Goal: Task Accomplishment & Management: Manage account settings

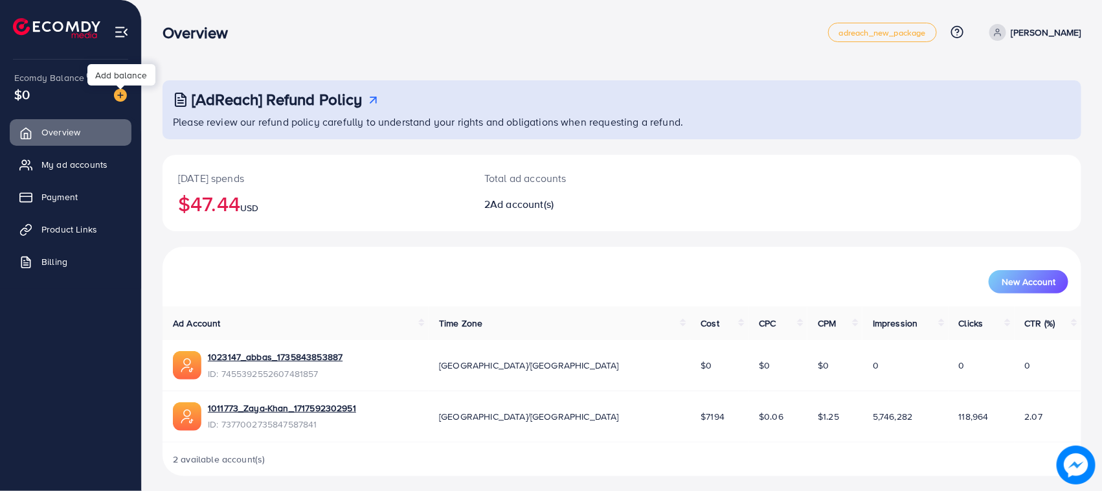
click at [121, 95] on img at bounding box center [120, 95] width 13 height 13
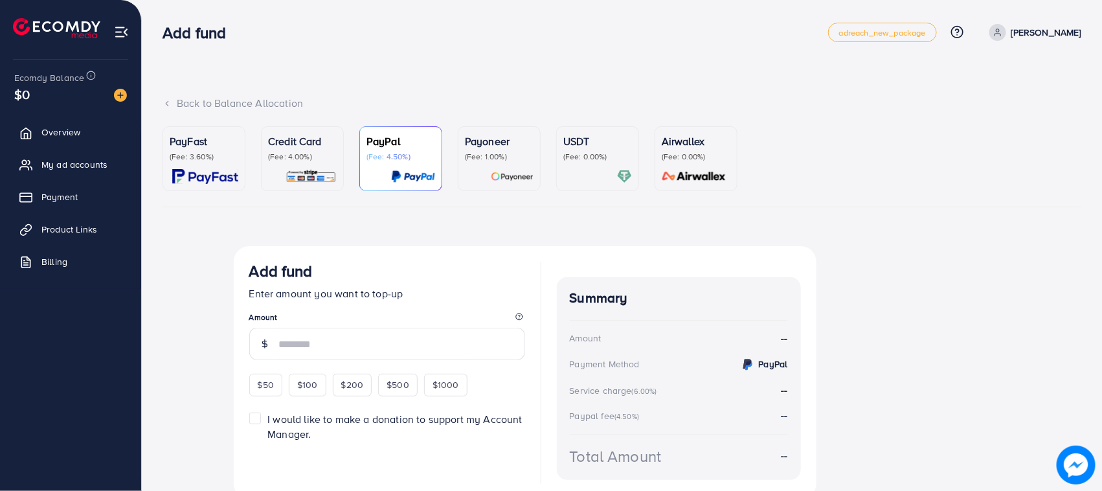
drag, startPoint x: 278, startPoint y: 148, endPoint x: 309, endPoint y: 293, distance: 148.2
click at [280, 149] on p "Credit Card" at bounding box center [302, 141] width 69 height 16
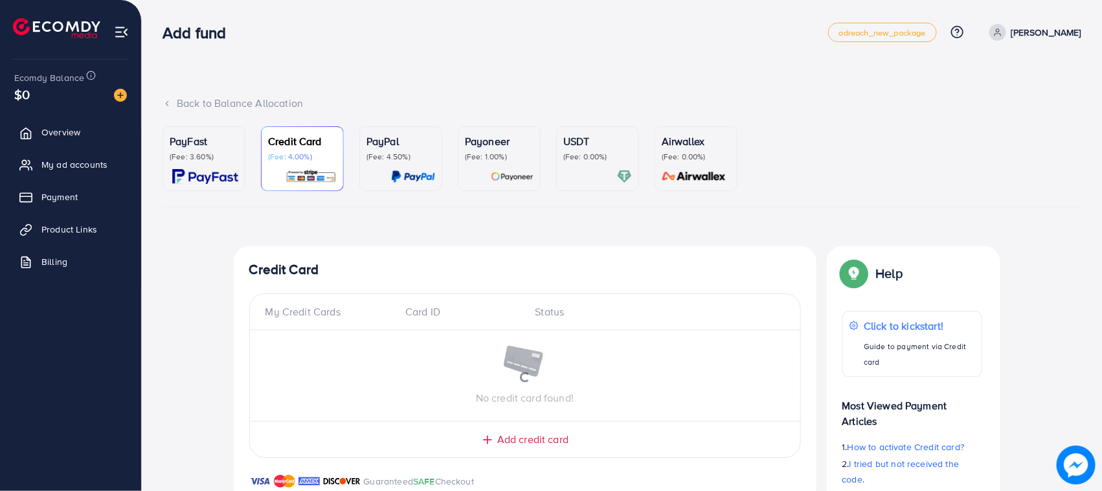
scroll to position [467, 0]
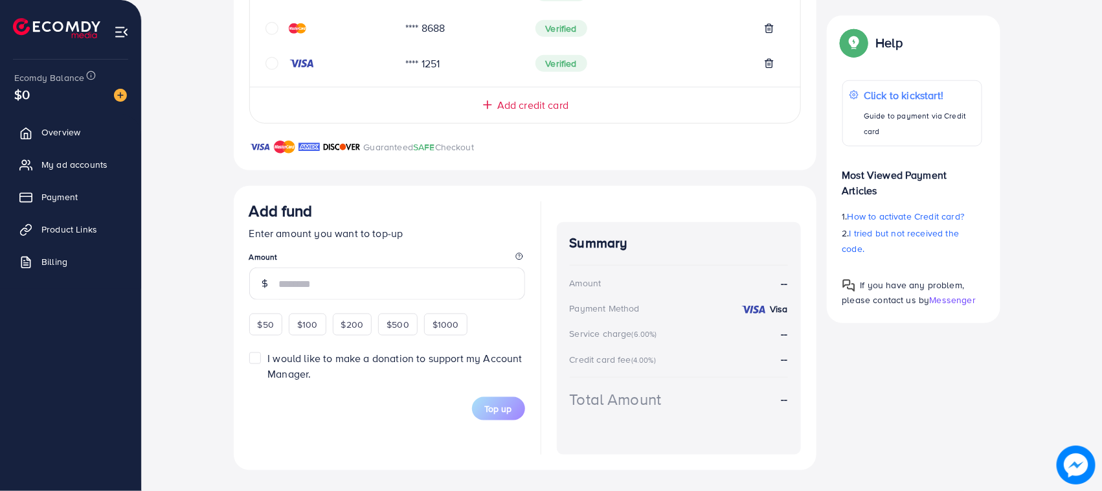
drag, startPoint x: 277, startPoint y: 324, endPoint x: 267, endPoint y: 328, distance: 10.7
click at [269, 328] on div "$50" at bounding box center [265, 324] width 33 height 22
type input "**"
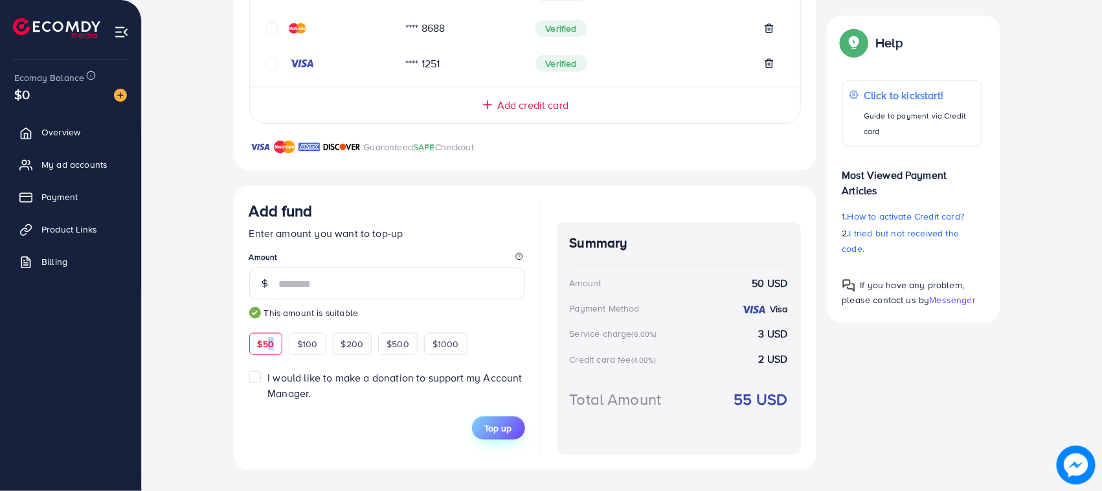
click at [499, 424] on span "Top up" at bounding box center [498, 428] width 27 height 13
drag, startPoint x: 795, startPoint y: 407, endPoint x: 538, endPoint y: 219, distance: 317.9
click at [538, 219] on div "Add fund Enter amount you want to top-up Amount ** This amount is suitable $50 …" at bounding box center [525, 327] width 552 height 253
click at [567, 238] on div "Summary Amount 50 USD Payment Method Visa Service charge (6.00%) 3 USD Credit c…" at bounding box center [679, 338] width 244 height 233
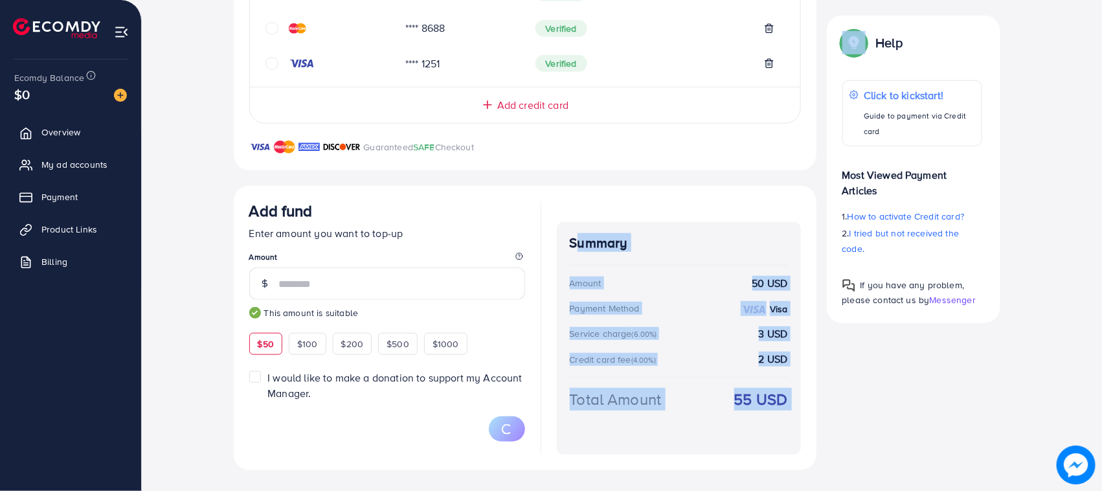
drag, startPoint x: 567, startPoint y: 238, endPoint x: 798, endPoint y: 400, distance: 282.3
click at [798, 400] on div "Summary Amount 50 USD Payment Method Visa Service charge (6.00%) 3 USD Credit c…" at bounding box center [679, 338] width 244 height 233
drag, startPoint x: 798, startPoint y: 400, endPoint x: 562, endPoint y: 229, distance: 291.6
click at [562, 229] on div "Summary Amount 50 USD Payment Method Visa Service charge (6.00%) 3 USD Credit c…" at bounding box center [679, 338] width 244 height 233
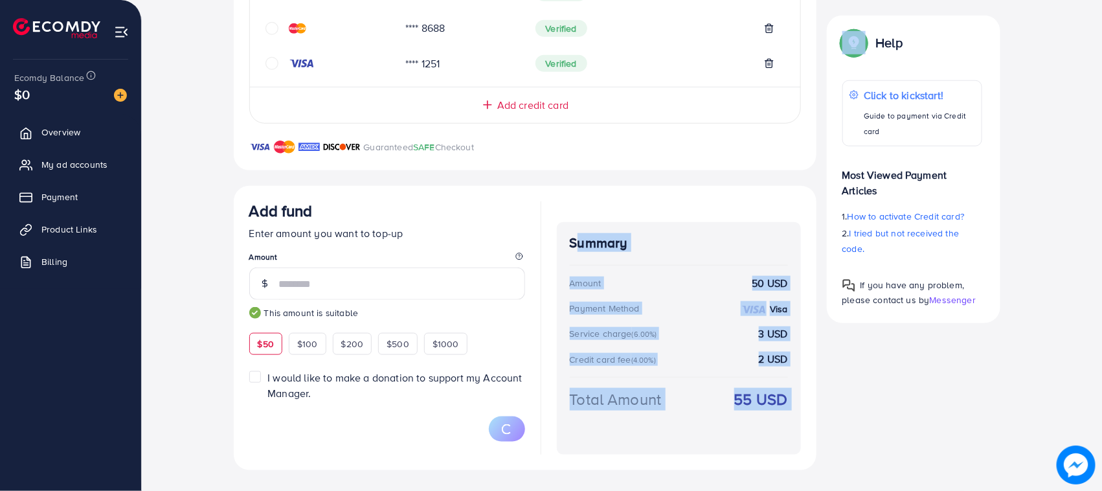
click at [562, 229] on div "Summary Amount 50 USD Payment Method Visa Service charge (6.00%) 3 USD Credit c…" at bounding box center [679, 338] width 244 height 233
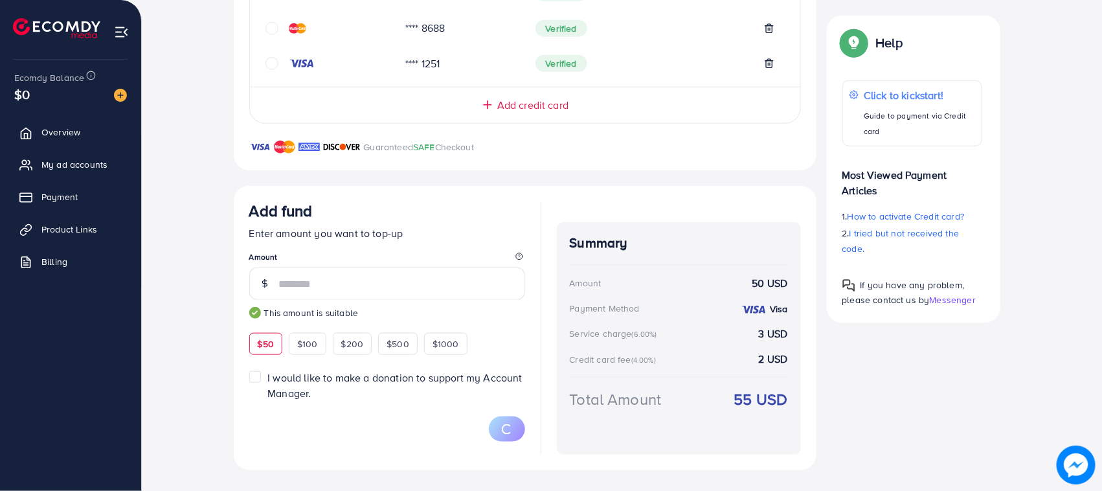
click at [563, 214] on div "Summary Amount 50 USD Payment Method Visa Service charge (6.00%) 3 USD Credit c…" at bounding box center [679, 327] width 244 height 253
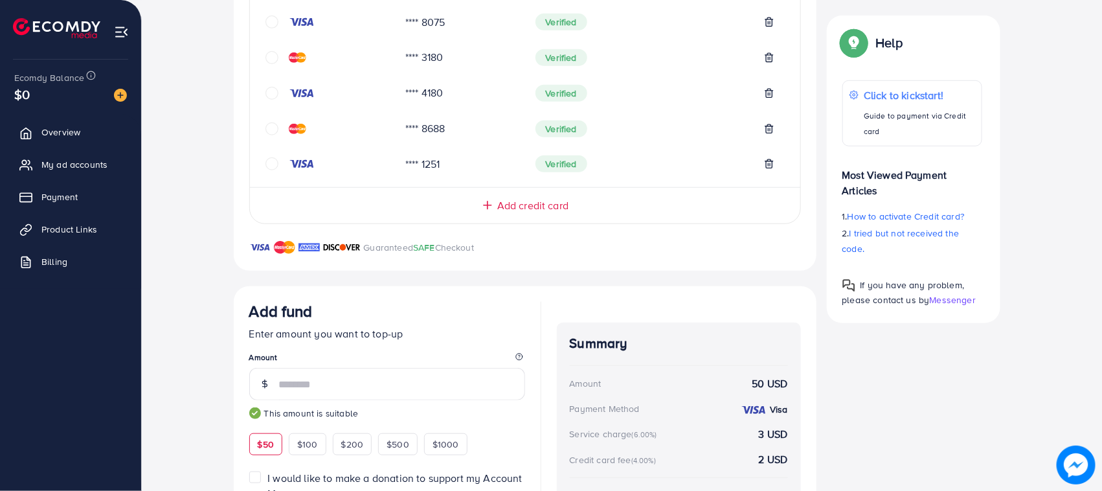
scroll to position [62, 0]
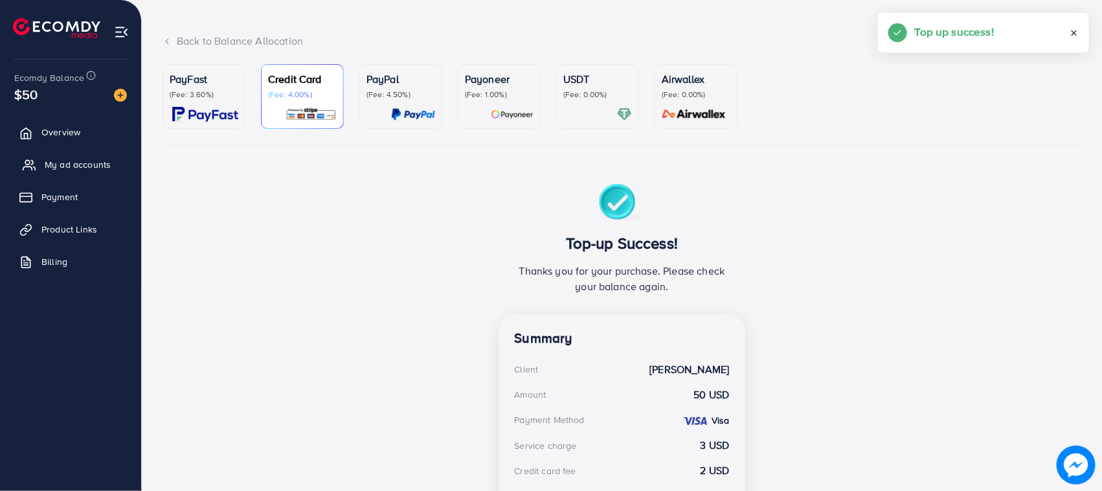
click at [63, 177] on link "My ad accounts" at bounding box center [71, 165] width 122 height 26
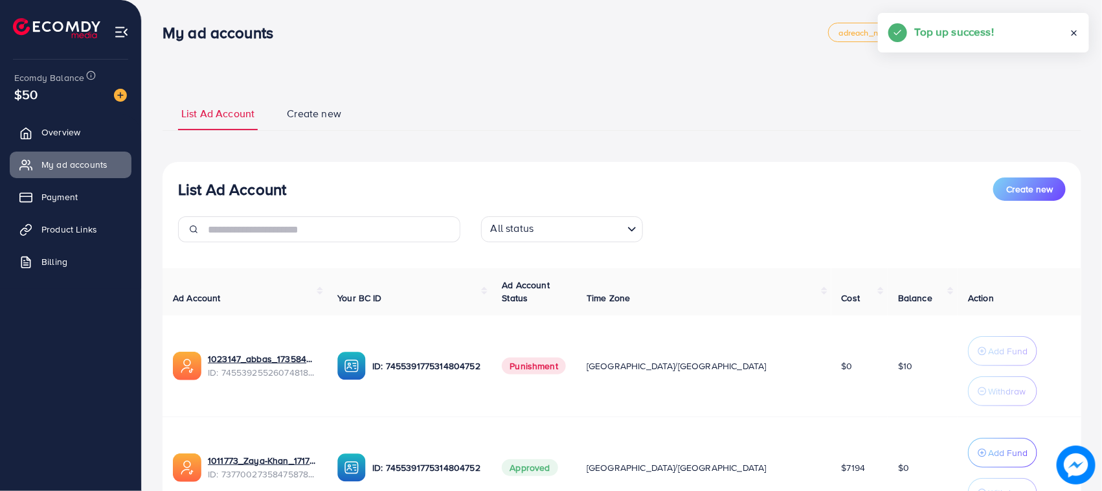
scroll to position [122, 0]
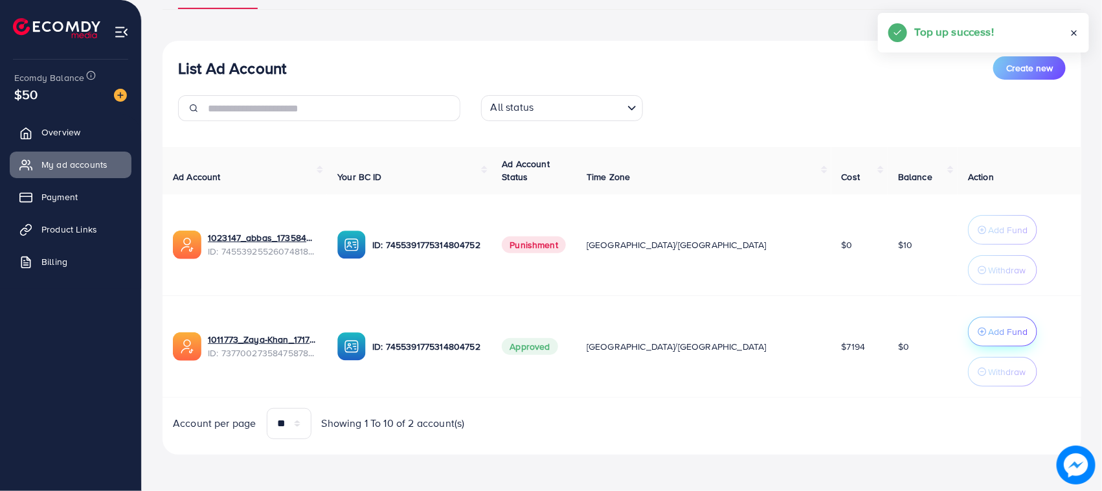
click at [992, 328] on p "Add Fund" at bounding box center [1008, 332] width 40 height 16
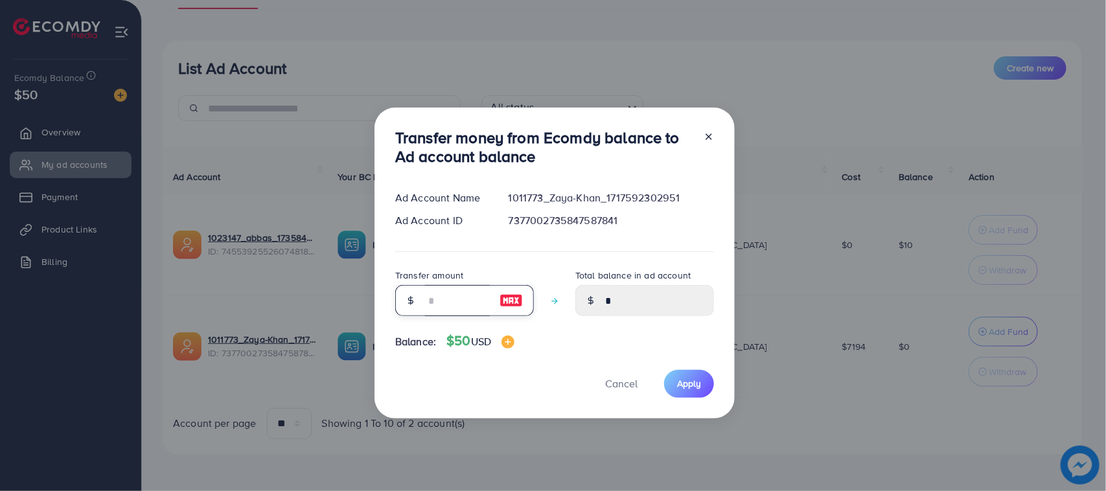
click at [441, 301] on input "number" at bounding box center [457, 300] width 65 height 31
type input "*"
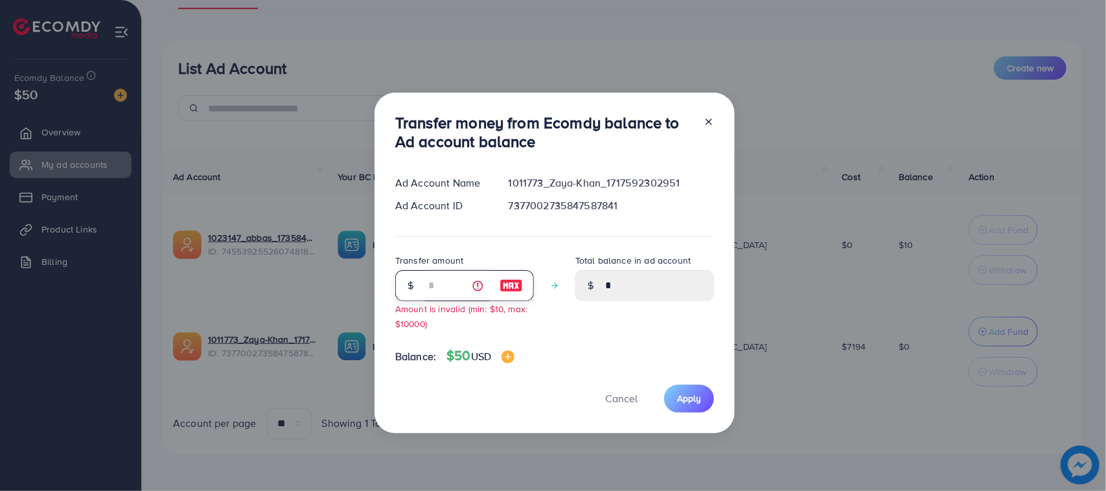
type input "****"
type input "**"
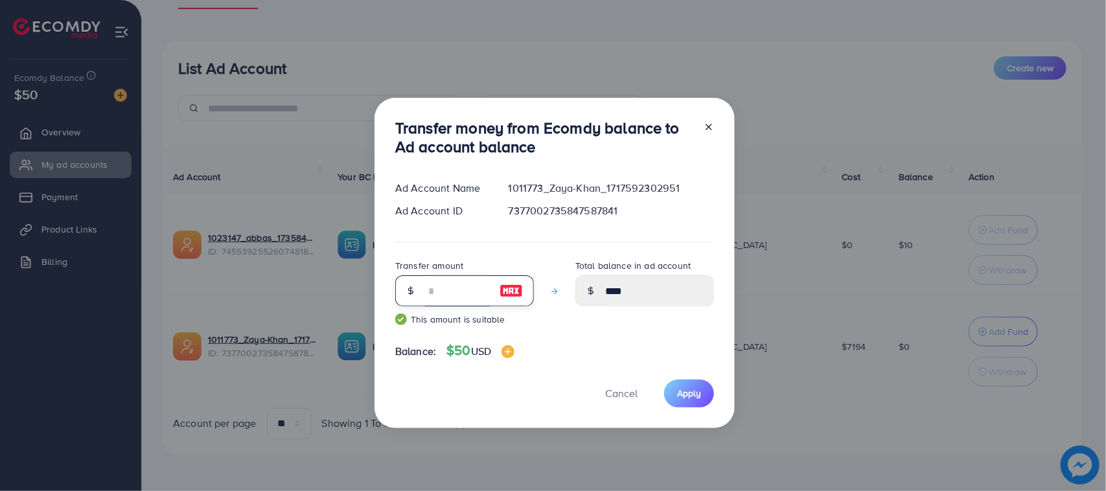
type input "*****"
type input "**"
click at [706, 405] on button "Apply" at bounding box center [689, 394] width 50 height 28
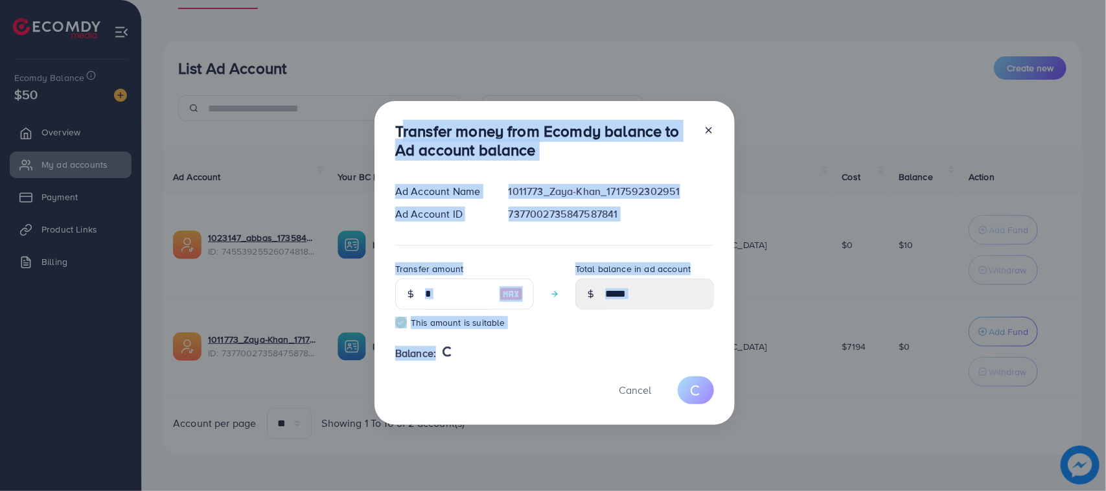
type input "*"
drag, startPoint x: 390, startPoint y: 133, endPoint x: 519, endPoint y: 372, distance: 272.1
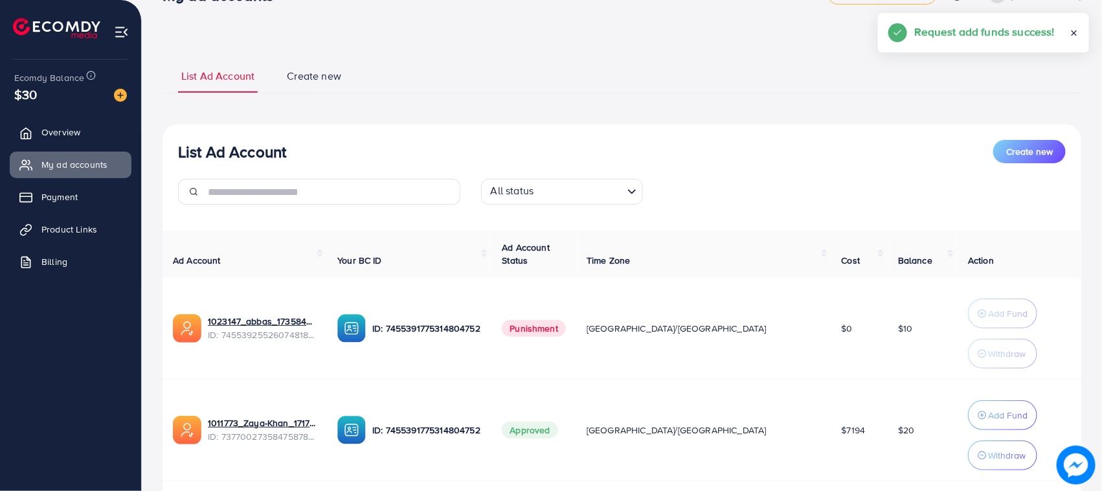
scroll to position [0, 0]
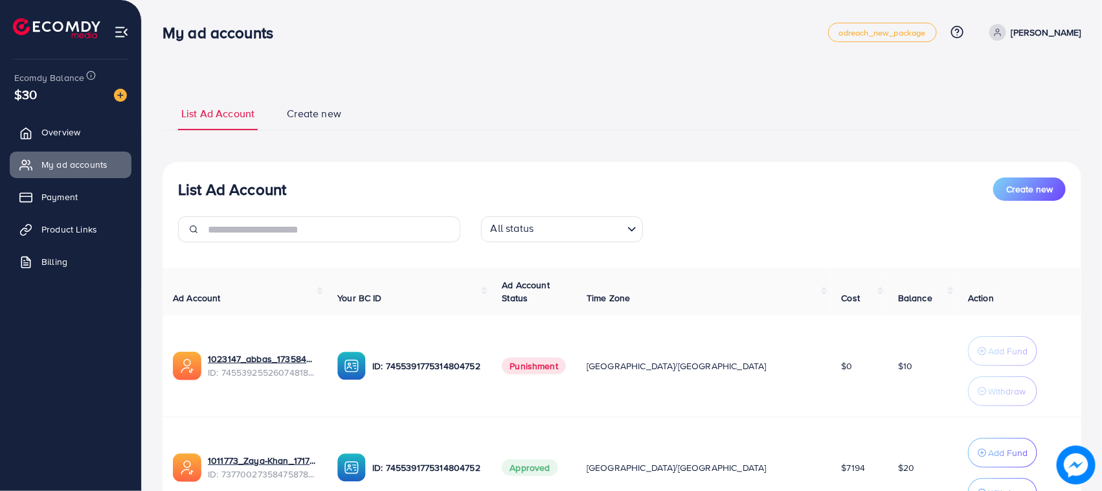
click at [800, 93] on div "List Ad Account Create new List Ad Account Create new All status Loading... Ad …" at bounding box center [622, 335] width 919 height 511
click at [1076, 34] on h5 "Request add funds success!" at bounding box center [1018, 31] width 140 height 17
click at [1050, 36] on link "[PERSON_NAME]" at bounding box center [1032, 32] width 97 height 17
click at [993, 111] on span "Log out" at bounding box center [1003, 106] width 35 height 16
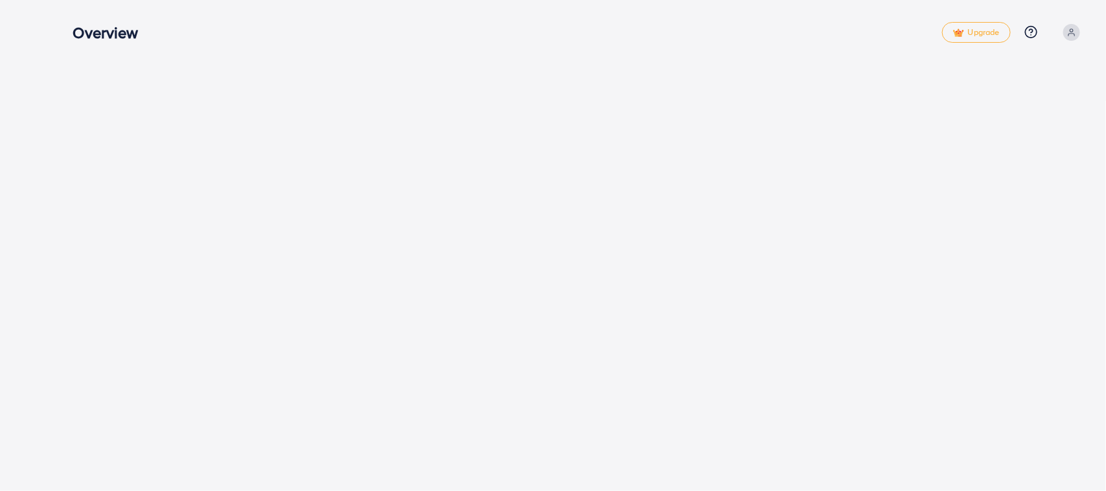
drag, startPoint x: 564, startPoint y: 111, endPoint x: 593, endPoint y: 44, distance: 73.4
click at [593, 44] on div "Overview Upgrade Help Center Contact Support Plans and Pricing Term and policy …" at bounding box center [579, 33] width 1012 height 38
click at [125, 31] on h3 "Overview" at bounding box center [111, 32] width 76 height 19
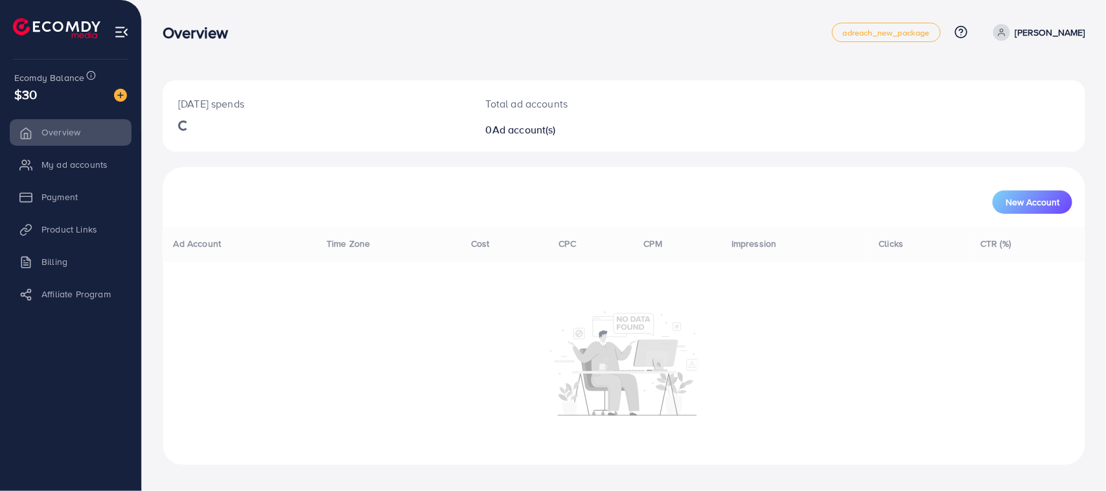
click at [163, 31] on h3 "Overview" at bounding box center [201, 32] width 76 height 19
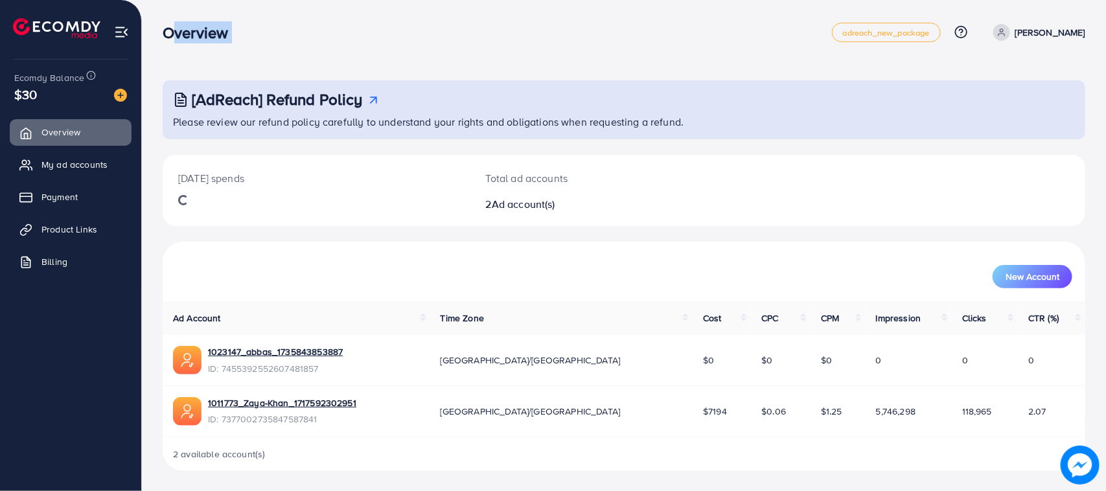
click at [269, 38] on div "Overview" at bounding box center [497, 32] width 669 height 19
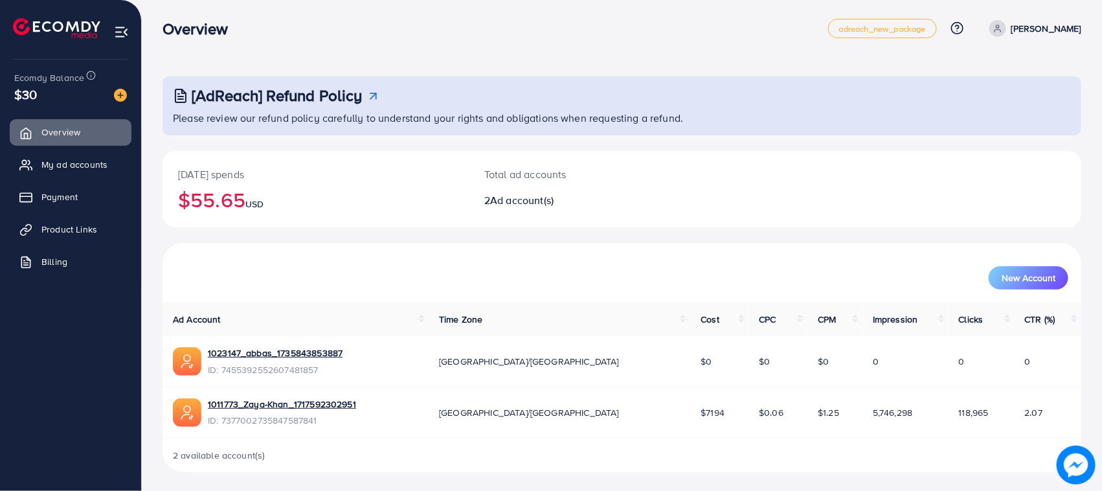
scroll to position [5, 0]
drag, startPoint x: 652, startPoint y: 422, endPoint x: 597, endPoint y: 363, distance: 80.2
click at [587, 413] on tr "1011773_Zaya-Khan_1717592302951 ID: 7377002735847587841 Asia/Karachi $7194 $0.0…" at bounding box center [622, 411] width 919 height 51
click at [676, 255] on div "New Account" at bounding box center [622, 272] width 914 height 34
click at [1006, 33] on span at bounding box center [998, 27] width 17 height 17
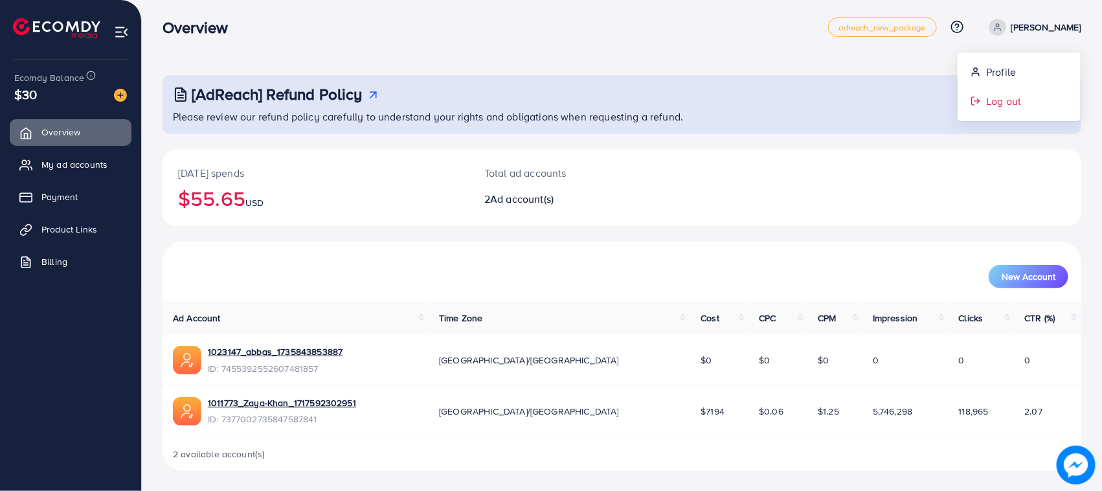
click at [979, 101] on line at bounding box center [977, 101] width 5 height 0
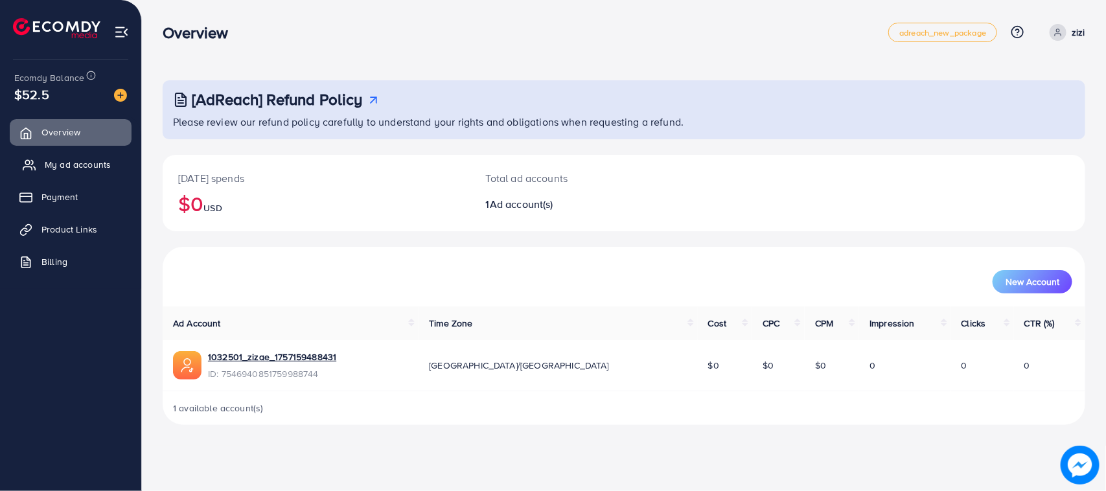
click at [98, 163] on span "My ad accounts" at bounding box center [78, 164] width 66 height 13
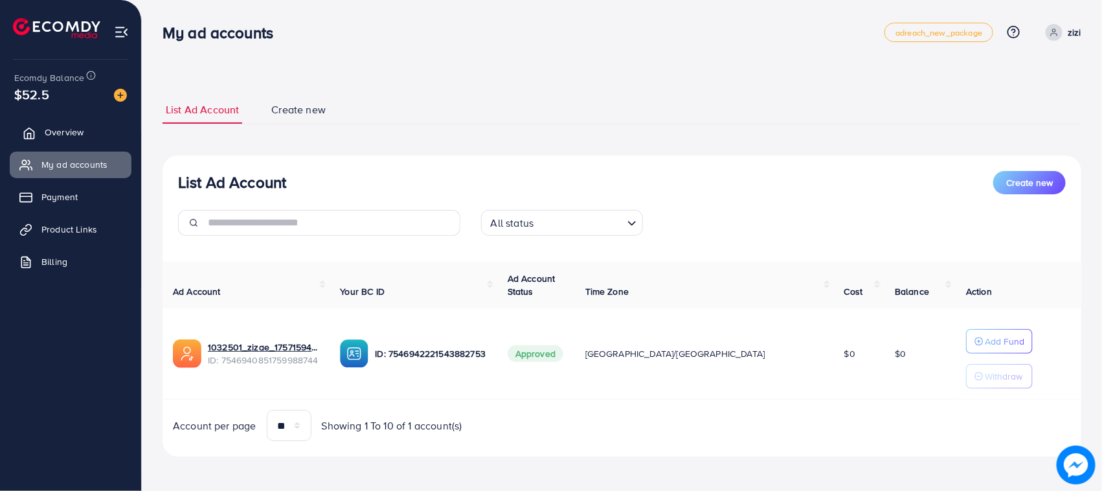
click at [74, 130] on span "Overview" at bounding box center [64, 132] width 39 height 13
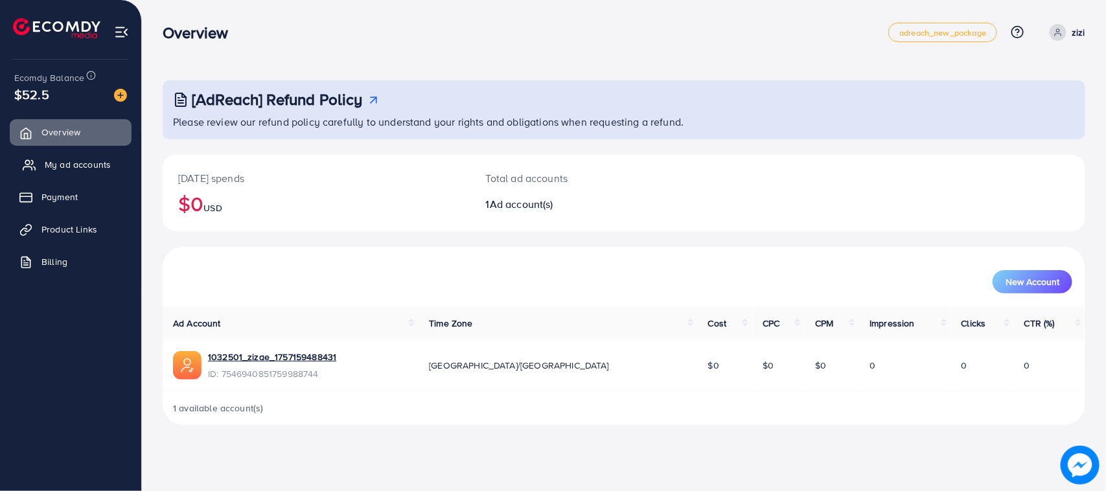
click at [73, 170] on span "My ad accounts" at bounding box center [78, 164] width 66 height 13
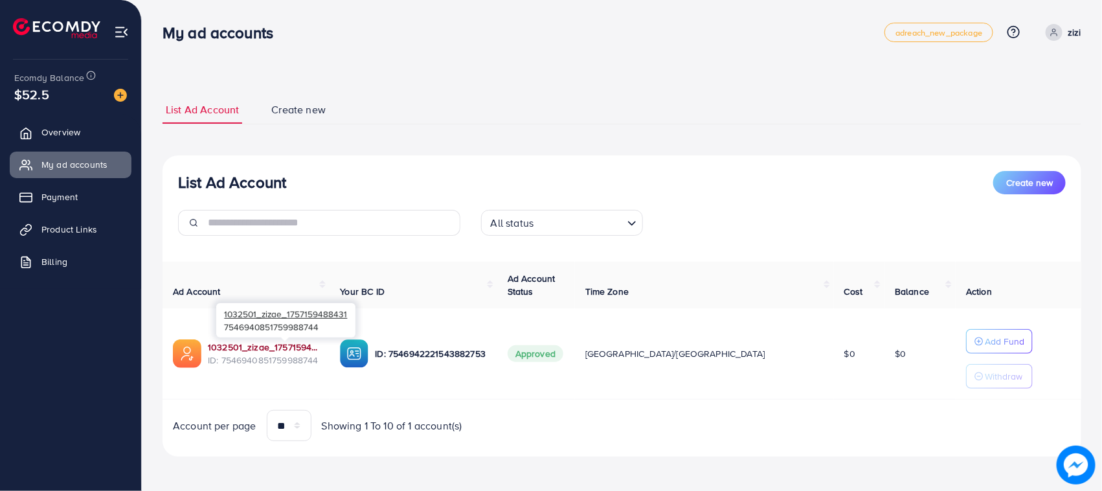
click at [248, 345] on link "1032501_zizae_1757159488431" at bounding box center [263, 347] width 111 height 13
click at [1052, 28] on icon at bounding box center [1054, 32] width 9 height 9
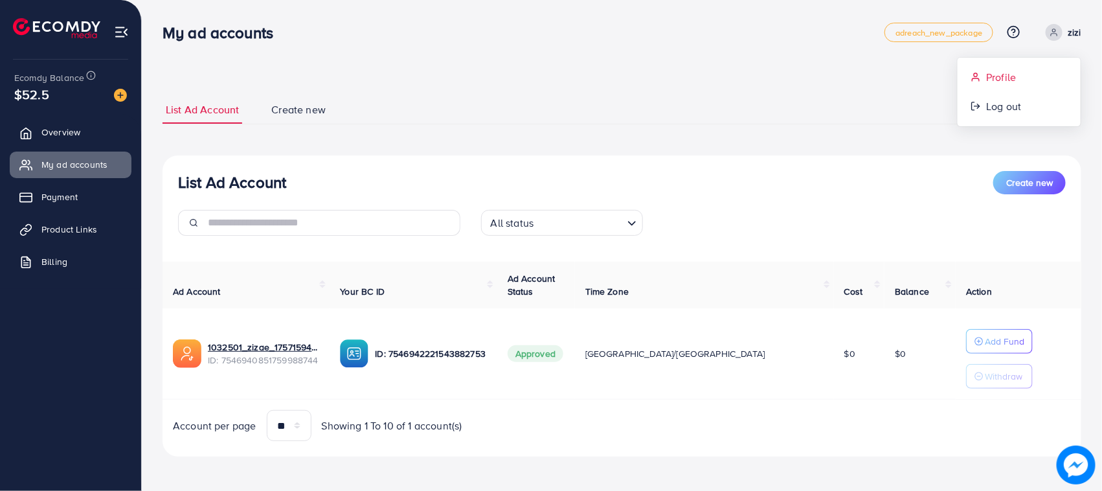
click at [982, 88] on link "Profile" at bounding box center [1019, 77] width 123 height 29
select select "********"
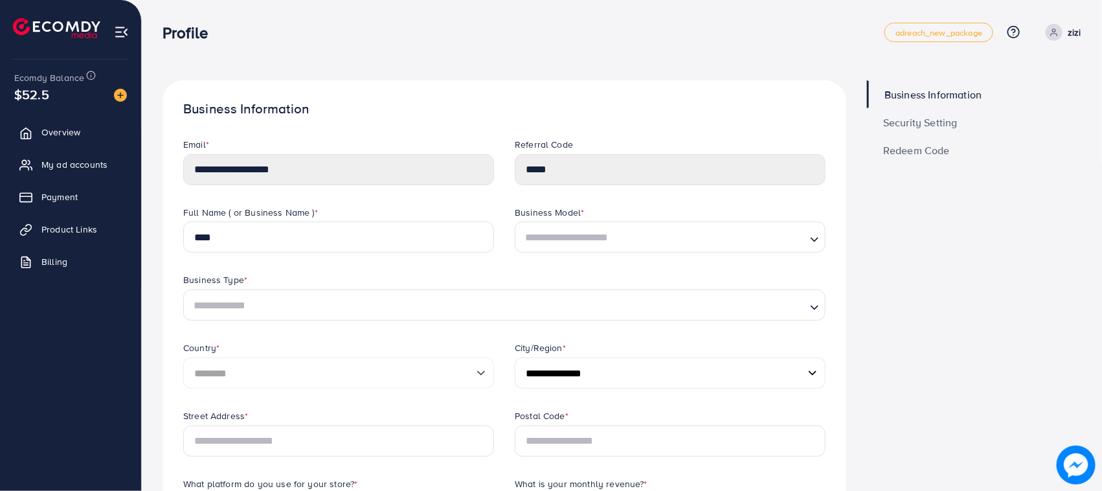
click at [435, 101] on h1 "Business Information" at bounding box center [504, 109] width 642 height 16
click at [1045, 33] on link "zizi" at bounding box center [1061, 32] width 41 height 17
click at [1002, 108] on span "Log out" at bounding box center [1003, 106] width 35 height 16
